Goal: Transaction & Acquisition: Purchase product/service

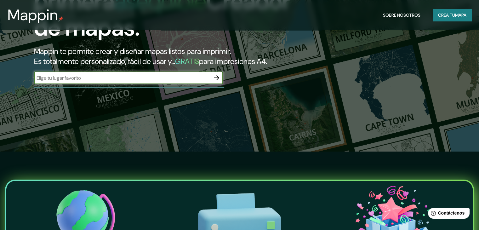
scroll to position [63, 0]
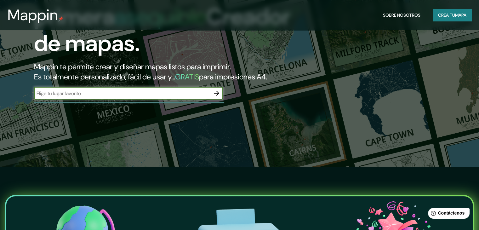
click at [214, 97] on icon "button" at bounding box center [217, 93] width 8 height 8
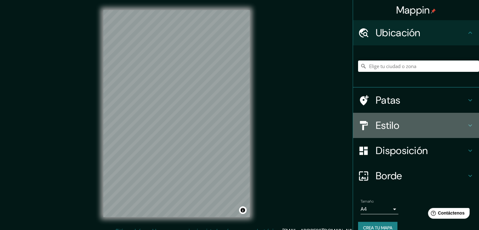
click at [468, 125] on icon at bounding box center [470, 125] width 4 height 2
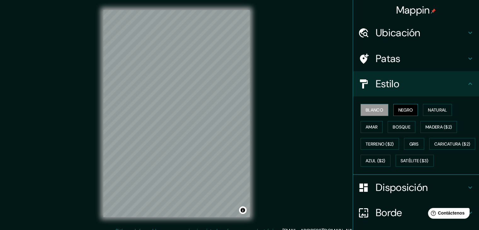
click at [402, 107] on font "Negro" at bounding box center [405, 110] width 15 height 6
click at [428, 113] on font "Natural" at bounding box center [437, 110] width 19 height 8
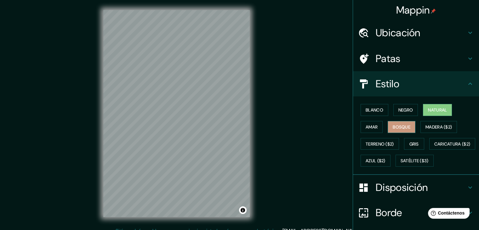
click at [393, 126] on font "Bosque" at bounding box center [402, 127] width 18 height 6
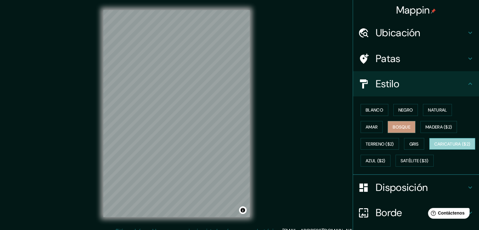
click at [434, 147] on font "Caricatura ($2)" at bounding box center [452, 144] width 36 height 6
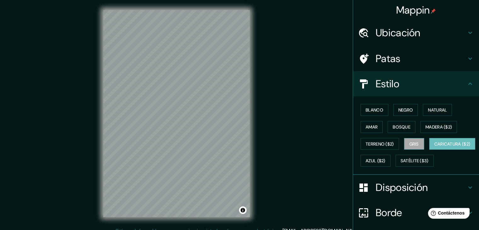
click at [410, 144] on font "Gris" at bounding box center [413, 144] width 9 height 6
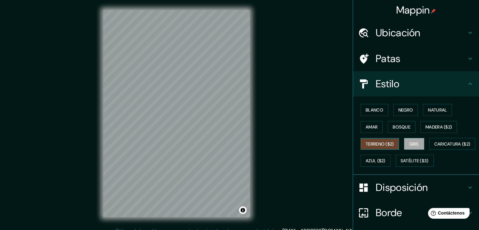
click at [376, 141] on font "Terreno ($2)" at bounding box center [380, 144] width 28 height 6
click at [409, 144] on font "Gris" at bounding box center [413, 144] width 9 height 6
click at [385, 160] on font "Azul ($2)" at bounding box center [376, 161] width 20 height 6
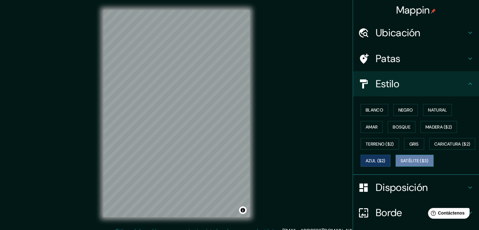
click at [395, 167] on button "Satélite ($3)" at bounding box center [414, 161] width 38 height 12
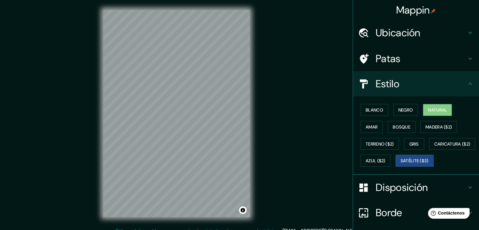
click at [436, 108] on font "Natural" at bounding box center [437, 110] width 19 height 6
click at [402, 112] on font "Negro" at bounding box center [405, 110] width 15 height 6
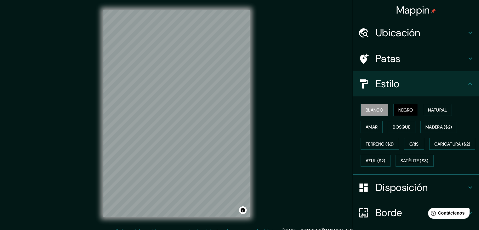
click at [372, 111] on font "Blanco" at bounding box center [375, 110] width 18 height 6
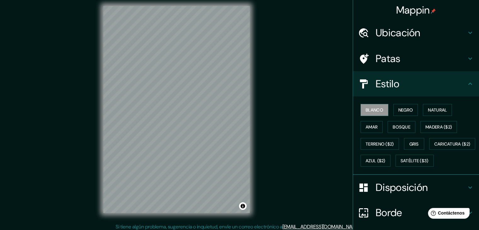
scroll to position [7, 0]
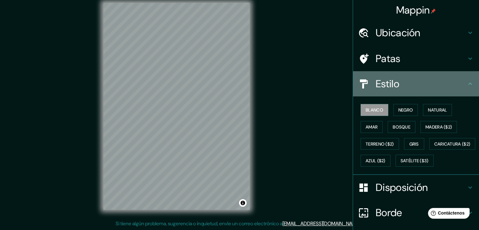
click at [466, 83] on icon at bounding box center [470, 84] width 8 height 8
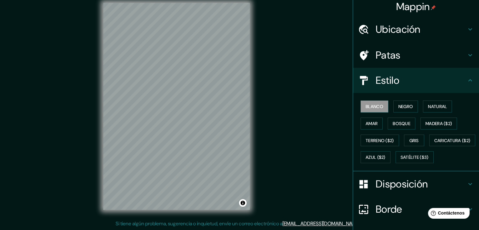
scroll to position [0, 0]
